Goal: Find specific page/section: Find specific page/section

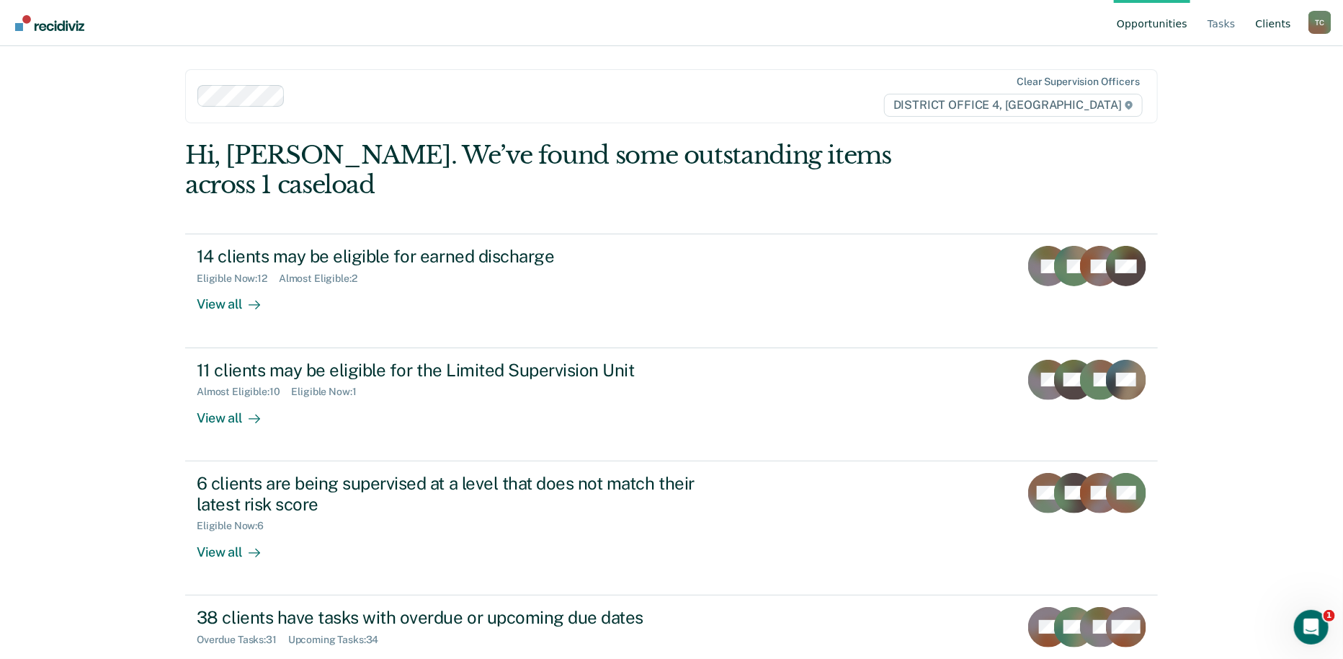
click at [1276, 22] on link "Client s" at bounding box center [1273, 23] width 41 height 46
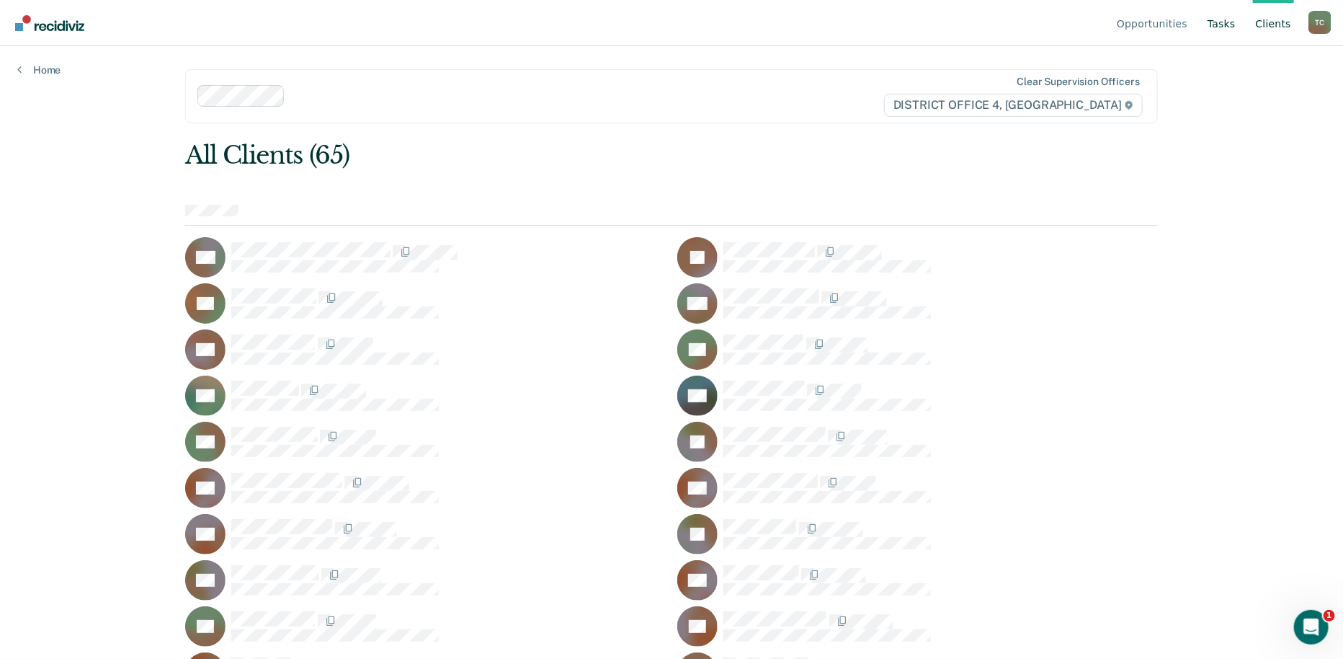
click at [1213, 26] on link "Tasks" at bounding box center [1222, 23] width 34 height 46
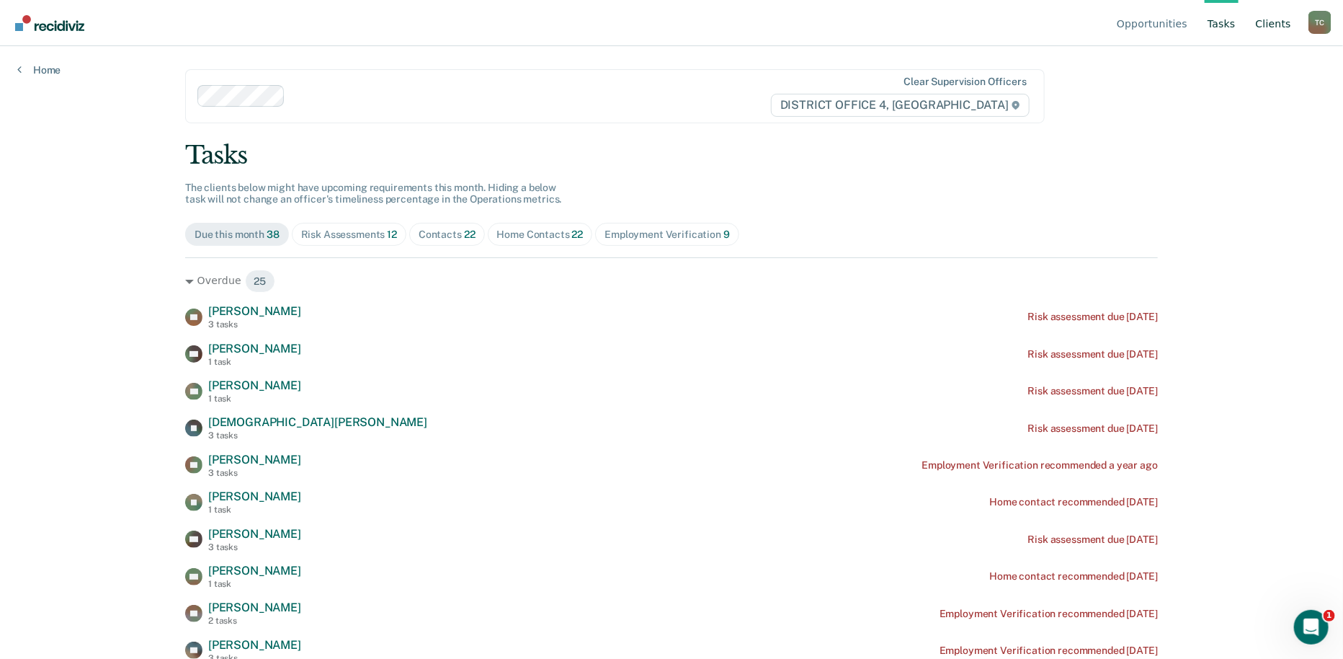
click at [1257, 25] on link "Client s" at bounding box center [1273, 23] width 41 height 46
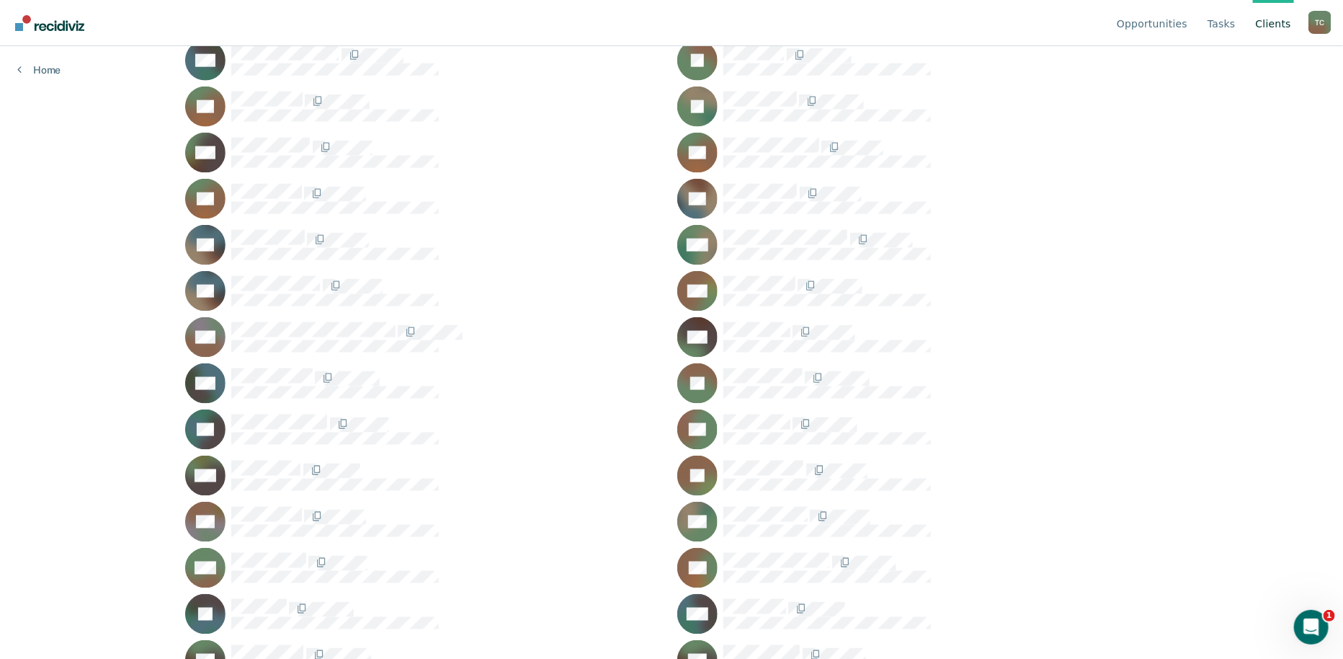
scroll to position [1011, 0]
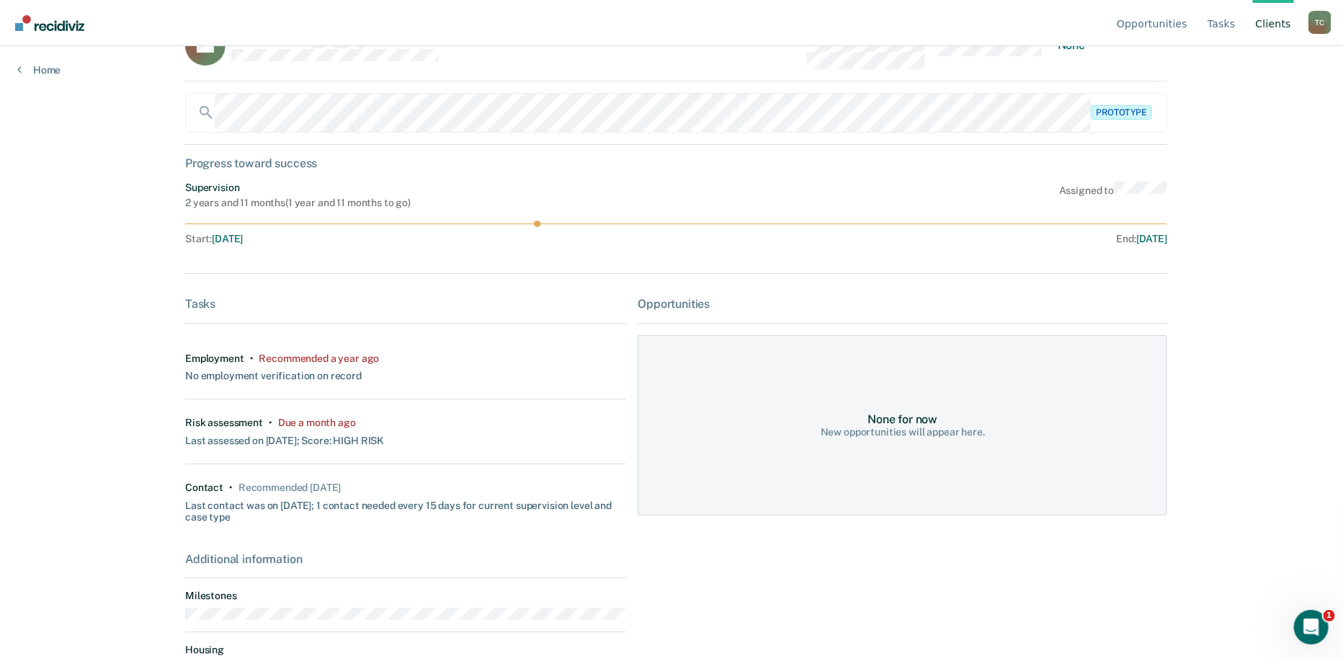
scroll to position [105, 0]
